Goal: Task Accomplishment & Management: Complete application form

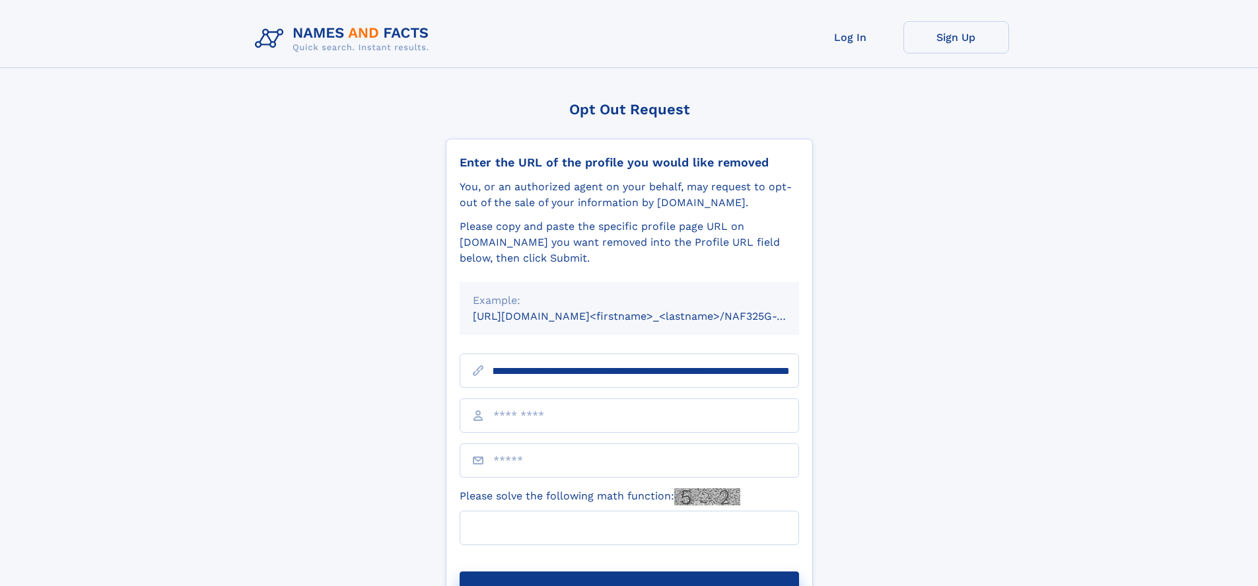
scroll to position [0, 158]
type input "**********"
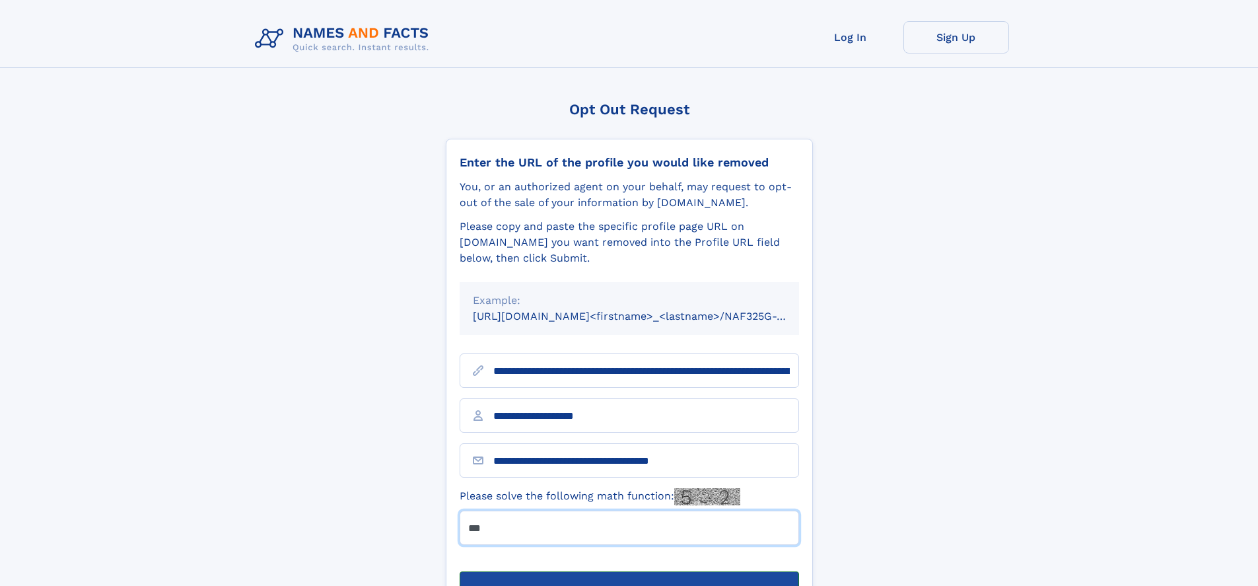
type input "***"
click at [629, 571] on button "Submit Opt Out Request" at bounding box center [629, 592] width 339 height 42
